Goal: Find specific page/section: Find specific page/section

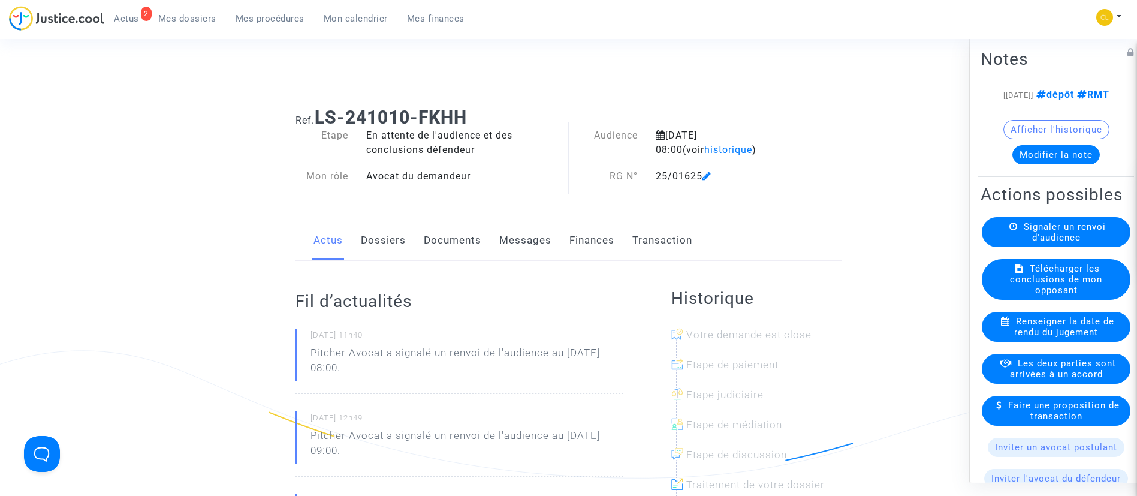
click at [252, 19] on span "Mes procédures" at bounding box center [270, 18] width 69 height 11
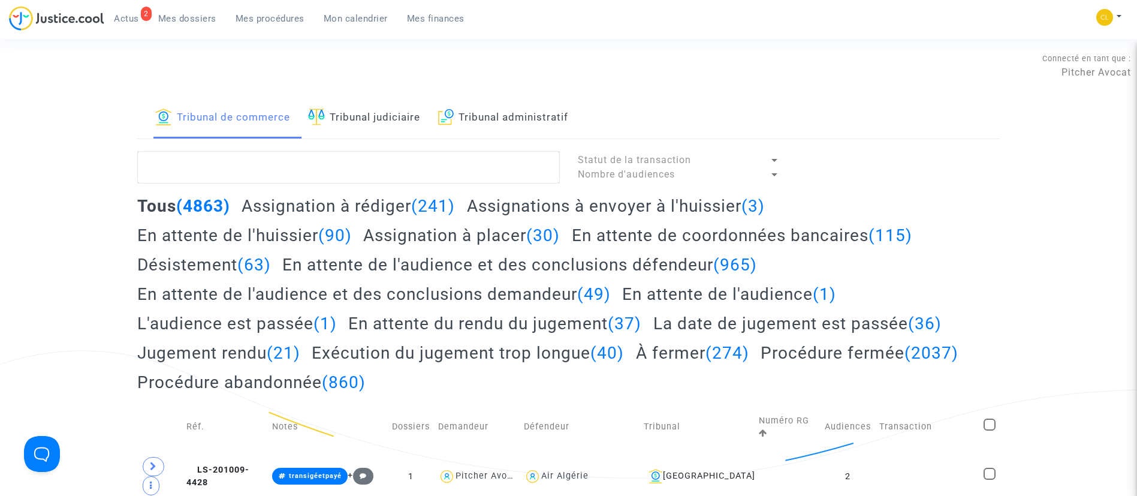
click at [393, 117] on link "Tribunal judiciaire" at bounding box center [364, 118] width 112 height 41
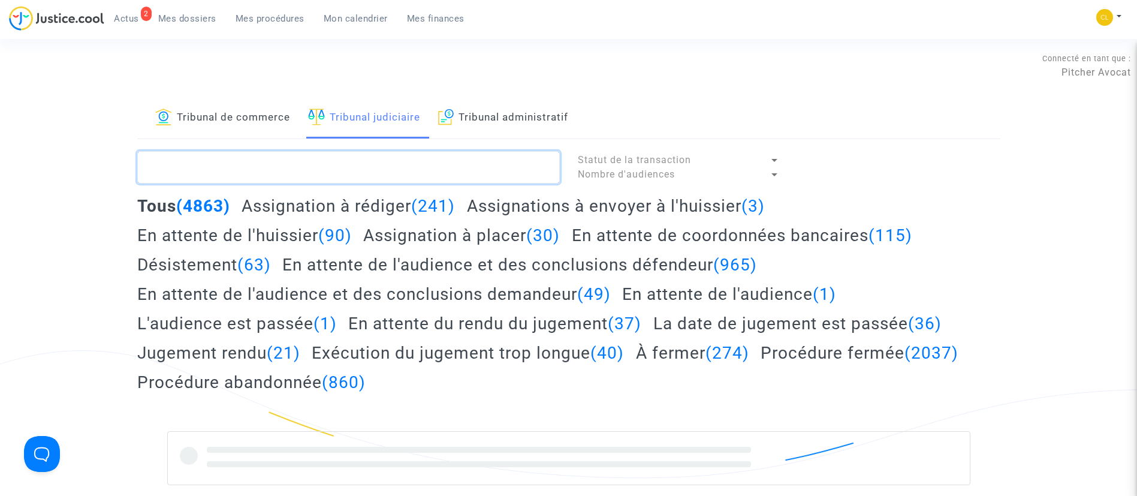
click at [387, 170] on textarea at bounding box center [348, 167] width 423 height 32
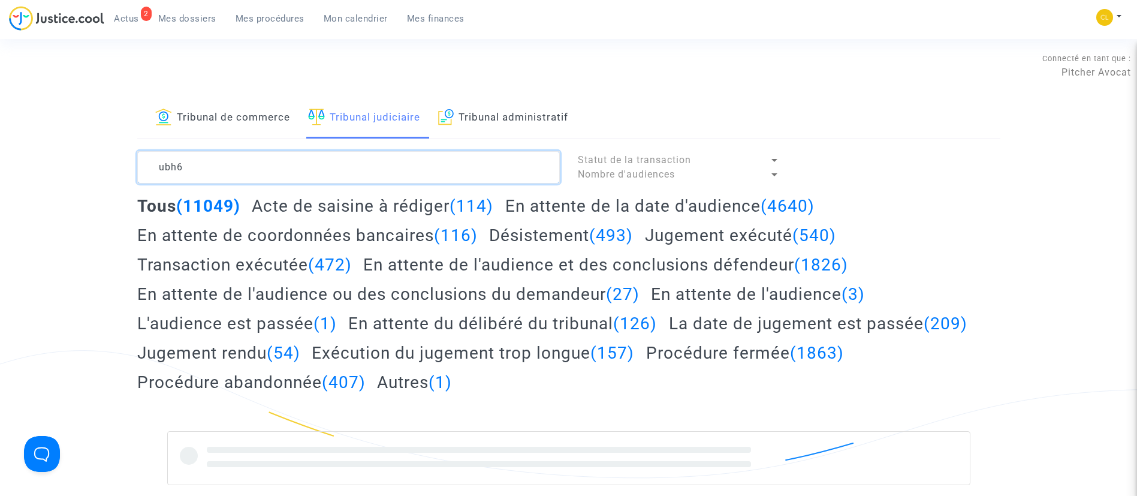
type textarea "ubh6"
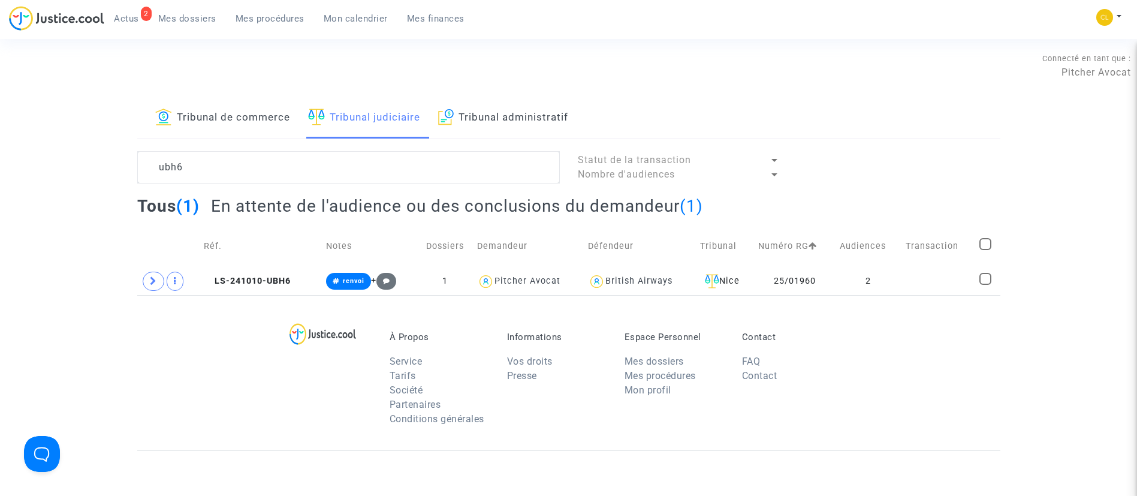
click at [186, 19] on span "Mes dossiers" at bounding box center [187, 18] width 58 height 11
